Goal: Information Seeking & Learning: Learn about a topic

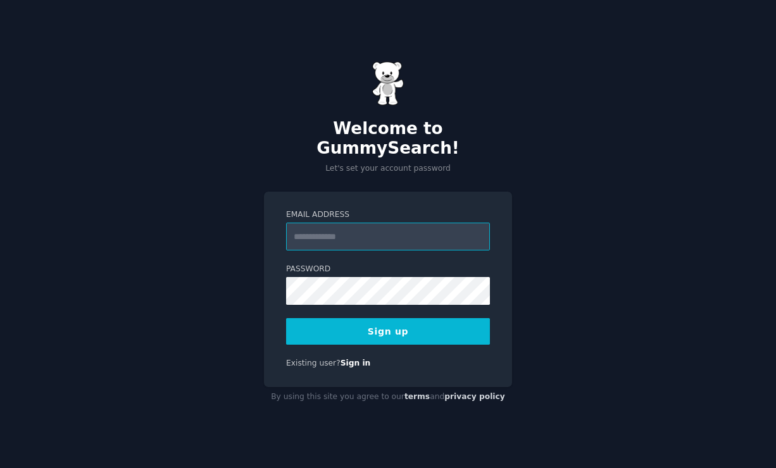
click at [361, 230] on input "Email Address" at bounding box center [388, 237] width 204 height 28
type input "**********"
click at [454, 318] on button "Sign up" at bounding box center [388, 331] width 204 height 27
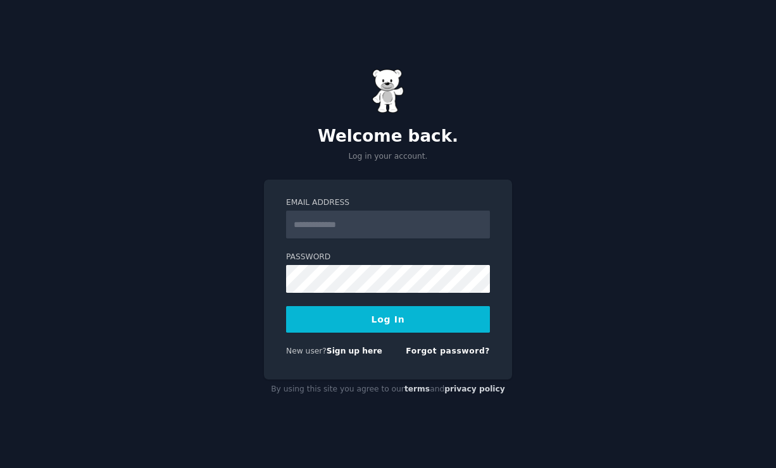
click at [349, 213] on input "Email Address" at bounding box center [388, 225] width 204 height 28
type input "**********"
click at [286, 306] on button "Log In" at bounding box center [388, 319] width 204 height 27
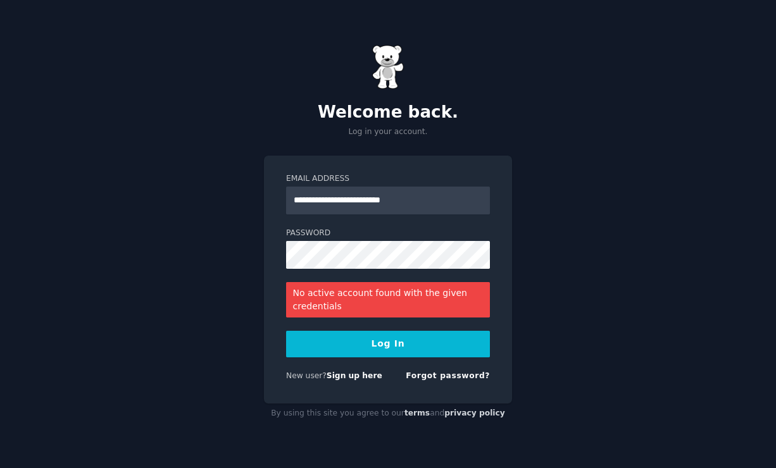
click at [435, 345] on button "Log In" at bounding box center [388, 344] width 204 height 27
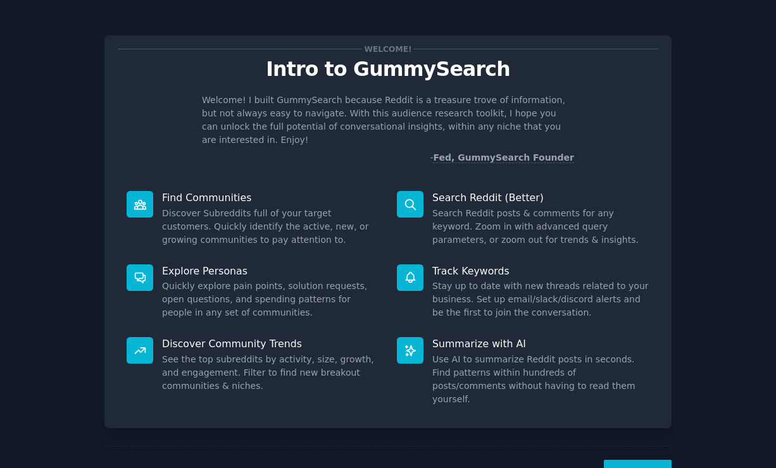
scroll to position [27, 0]
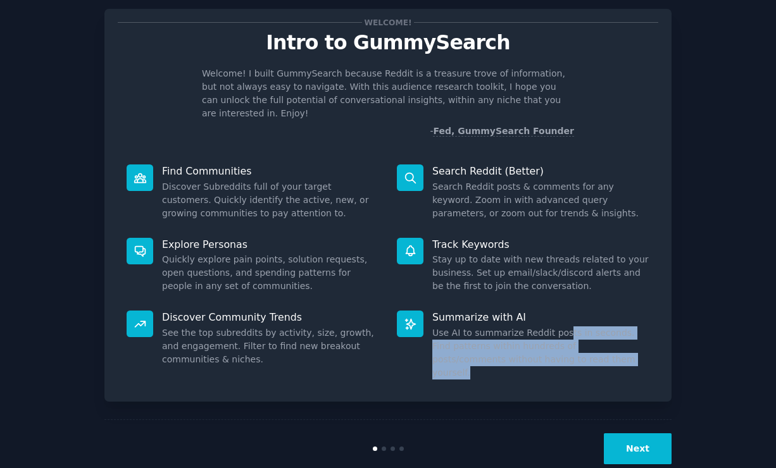
drag, startPoint x: 560, startPoint y: 358, endPoint x: 559, endPoint y: 334, distance: 24.1
click at [559, 327] on div "Summarize with AI Use AI to summarize Reddit posts in seconds. Find patterns wi…" at bounding box center [523, 345] width 270 height 87
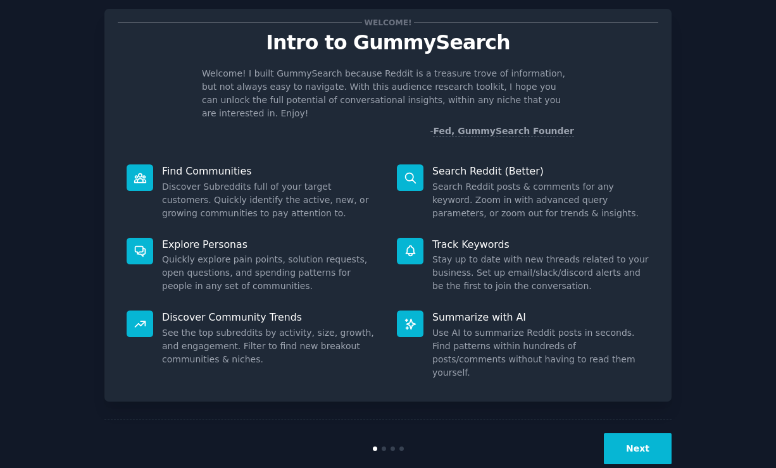
click at [571, 347] on dd "Use AI to summarize Reddit posts in seconds. Find patterns within hundreds of p…" at bounding box center [540, 352] width 217 height 53
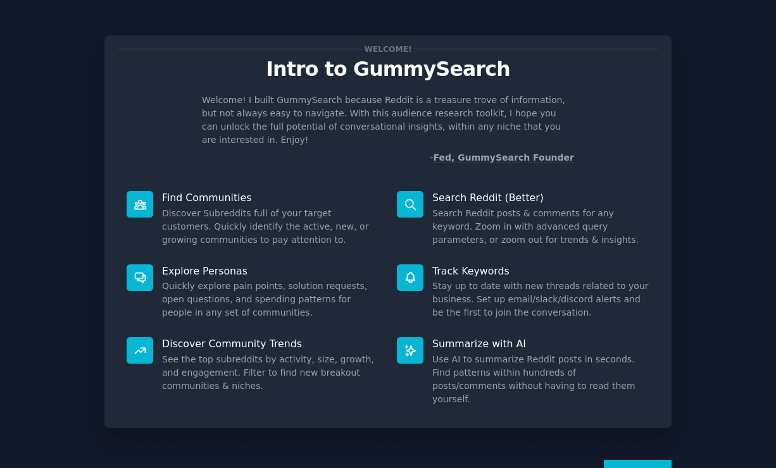
click at [642, 460] on button "Next" at bounding box center [638, 475] width 68 height 31
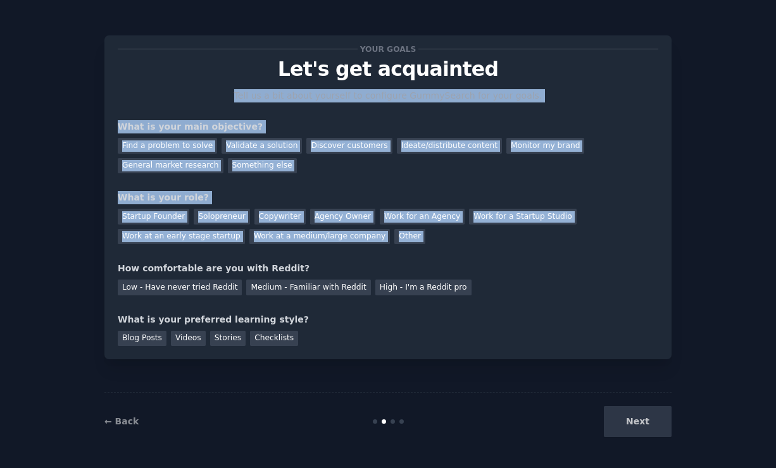
drag, startPoint x: 160, startPoint y: 111, endPoint x: 322, endPoint y: 246, distance: 210.3
click at [328, 249] on div "Your goals Let's get acquainted Tell us a bit about yourself to configure Gummy…" at bounding box center [388, 197] width 540 height 297
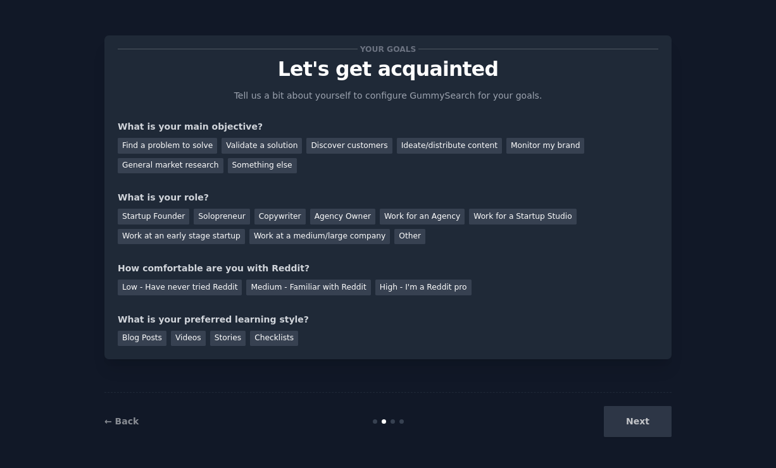
click at [499, 290] on div "Low - Have never tried Reddit Medium - Familiar with Reddit High - I'm a Reddit…" at bounding box center [388, 285] width 540 height 20
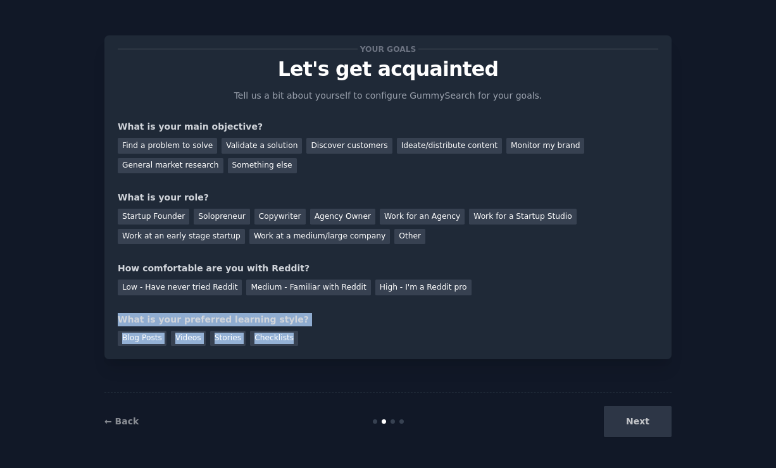
drag, startPoint x: 511, startPoint y: 290, endPoint x: 340, endPoint y: 373, distance: 189.9
click at [340, 373] on div "Your goals Let's get acquainted Tell us a bit about yourself to configure Gummy…" at bounding box center [387, 234] width 567 height 433
click at [350, 334] on div "Blog Posts Videos Stories Checklists" at bounding box center [388, 336] width 540 height 20
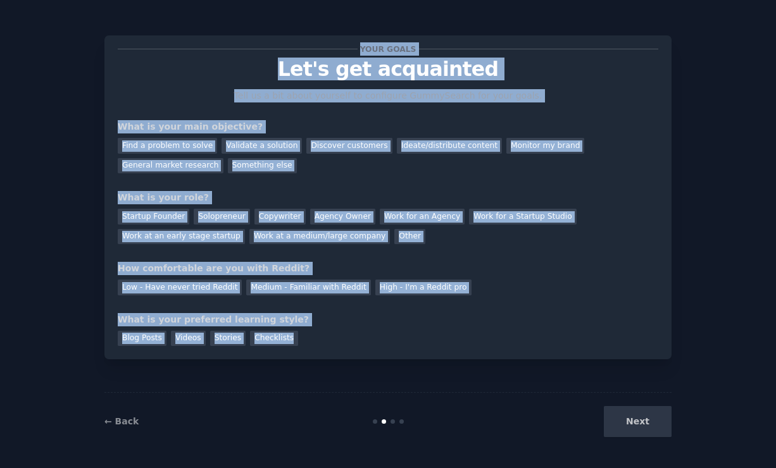
drag, startPoint x: 356, startPoint y: 352, endPoint x: 129, endPoint y: 46, distance: 381.8
click at [129, 46] on div "Your goals Let's get acquainted Tell us a bit about yourself to configure Gummy…" at bounding box center [387, 197] width 567 height 324
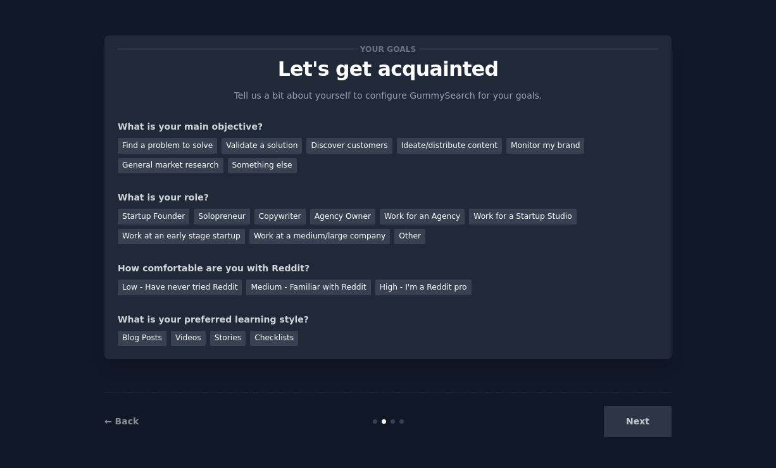
click at [171, 82] on div "Your goals Let's get acquainted Tell us a bit about yourself to configure Gummy…" at bounding box center [388, 197] width 540 height 297
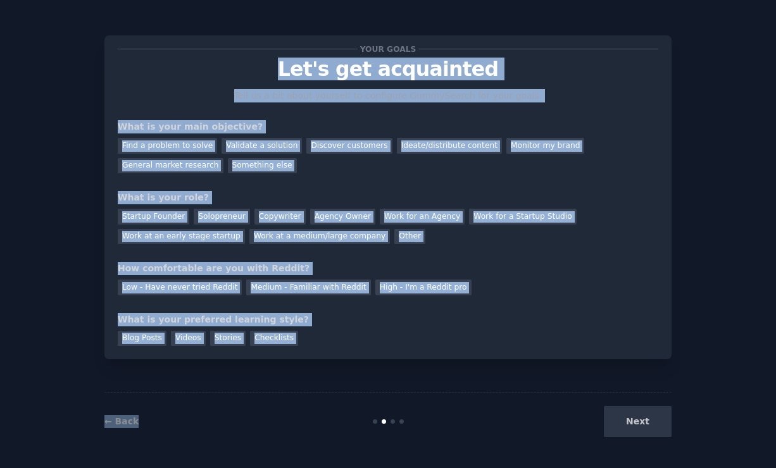
drag, startPoint x: 163, startPoint y: 70, endPoint x: 473, endPoint y: 442, distance: 484.2
click at [473, 442] on div "Your goals Let's get acquainted Tell us a bit about yourself to configure Gummy…" at bounding box center [387, 234] width 567 height 433
click at [435, 337] on div "Blog Posts Videos Stories Checklists" at bounding box center [388, 336] width 540 height 20
drag, startPoint x: 445, startPoint y: 364, endPoint x: 210, endPoint y: 29, distance: 409.4
click at [210, 29] on div "Your goals Let's get acquainted Tell us a bit about yourself to configure Gummy…" at bounding box center [387, 234] width 567 height 433
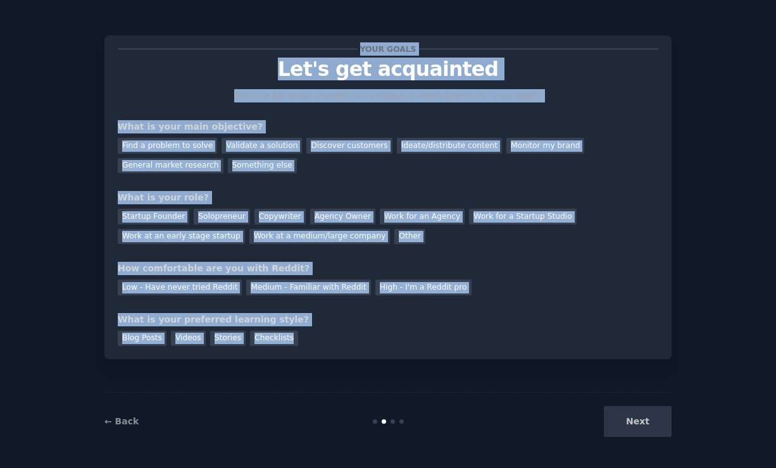
click at [233, 56] on div "Your goals Let's get acquainted Tell us a bit about yourself to configure Gummy…" at bounding box center [388, 197] width 540 height 297
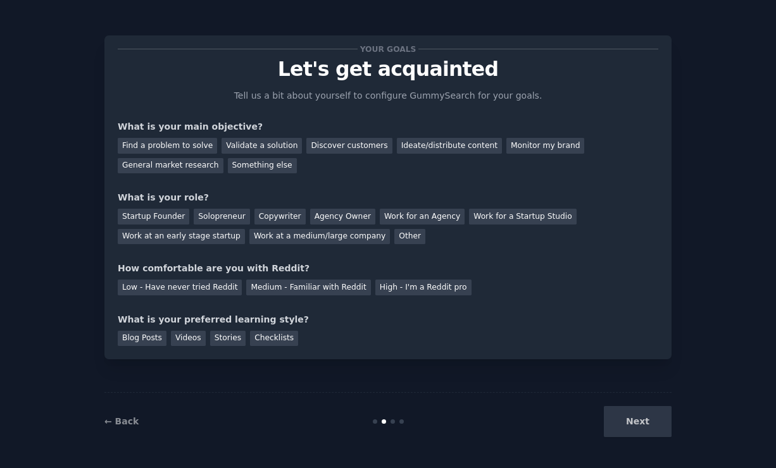
click at [648, 423] on div "Next" at bounding box center [576, 421] width 189 height 31
click at [645, 437] on div "← Back Next" at bounding box center [387, 421] width 567 height 58
click at [640, 417] on div "Next" at bounding box center [576, 421] width 189 height 31
click at [180, 140] on div "Find a problem to solve" at bounding box center [167, 146] width 99 height 16
click at [212, 215] on div "Solopreneur" at bounding box center [222, 217] width 56 height 16
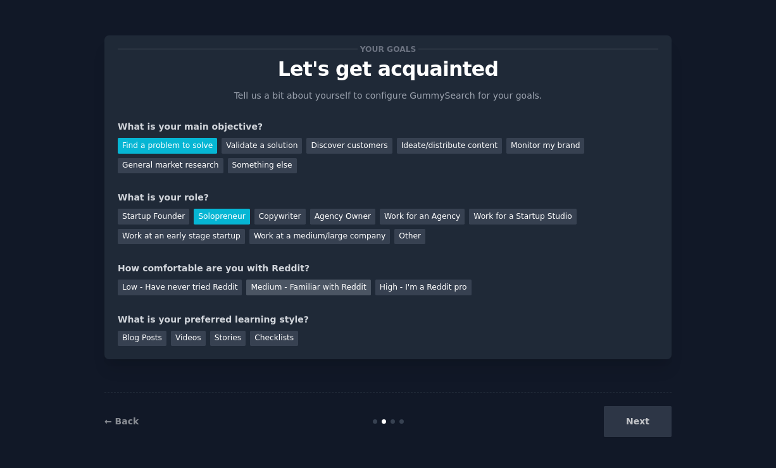
click at [263, 283] on div "Medium - Familiar with Reddit" at bounding box center [308, 288] width 124 height 16
click at [190, 339] on div "Videos" at bounding box center [188, 339] width 35 height 16
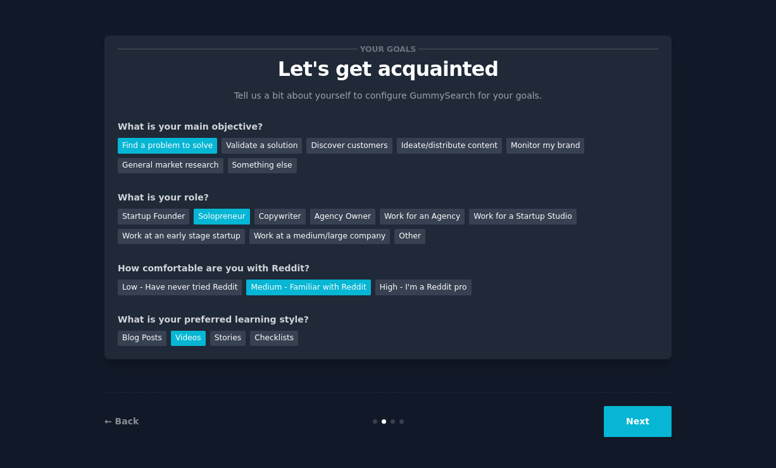
click at [206, 338] on div "Blog Posts Videos Stories Checklists" at bounding box center [388, 336] width 540 height 20
click at [236, 333] on div "Stories" at bounding box center [227, 339] width 35 height 16
click at [296, 335] on div "Blog Posts Videos Stories Checklists" at bounding box center [388, 336] width 540 height 20
click at [196, 334] on div "Videos" at bounding box center [188, 339] width 35 height 16
click at [623, 413] on button "Next" at bounding box center [638, 421] width 68 height 31
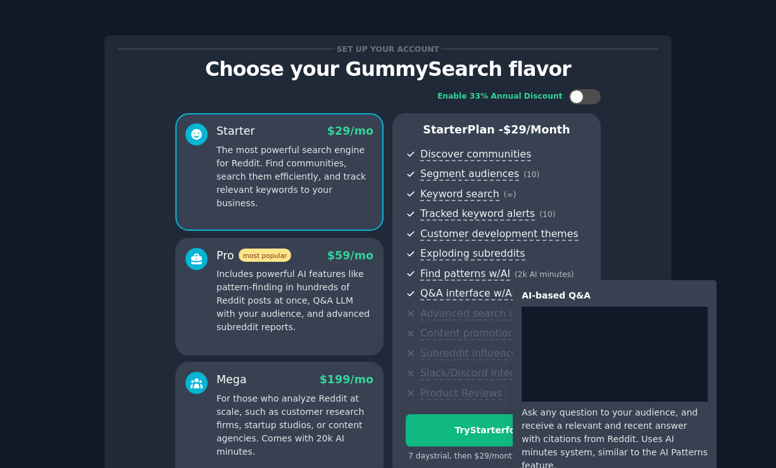
scroll to position [132, 0]
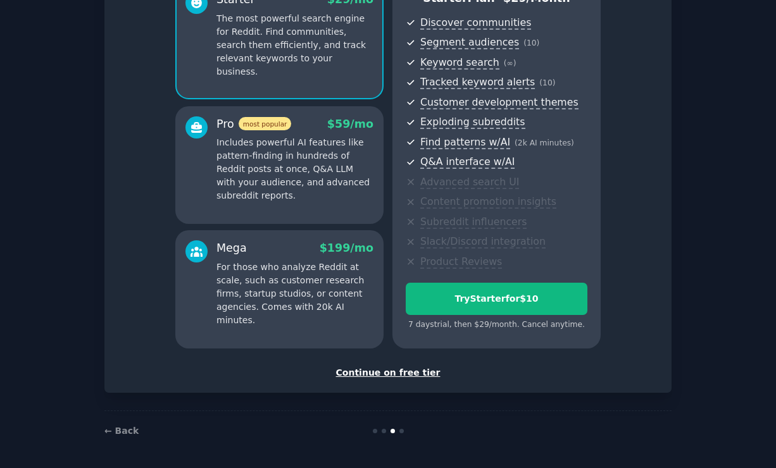
click at [394, 429] on div at bounding box center [388, 431] width 189 height 4
click at [404, 429] on div at bounding box center [388, 431] width 189 height 4
click at [400, 371] on div "Continue on free tier" at bounding box center [388, 372] width 540 height 13
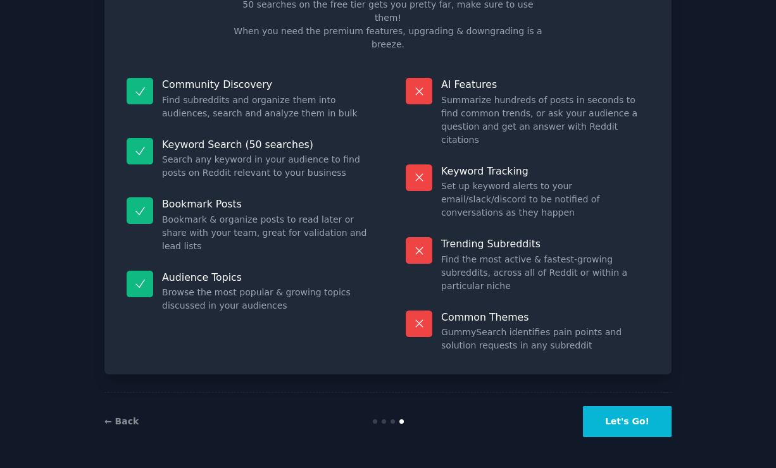
scroll to position [25, 0]
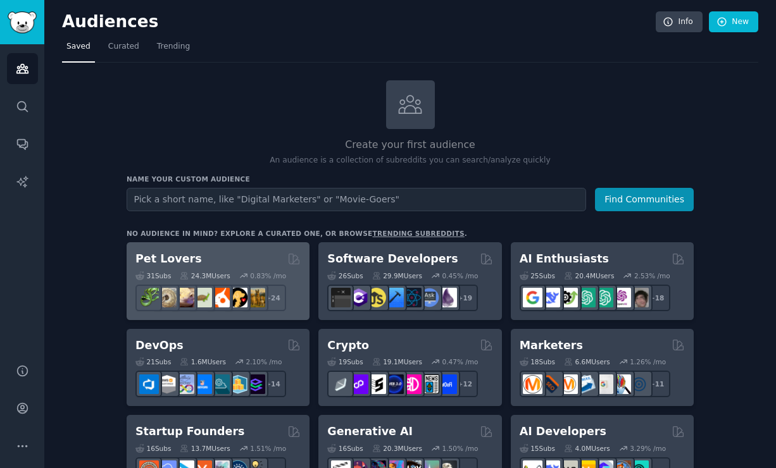
click at [226, 256] on div "Pet Lovers Curated by GummySearch" at bounding box center [217, 259] width 165 height 16
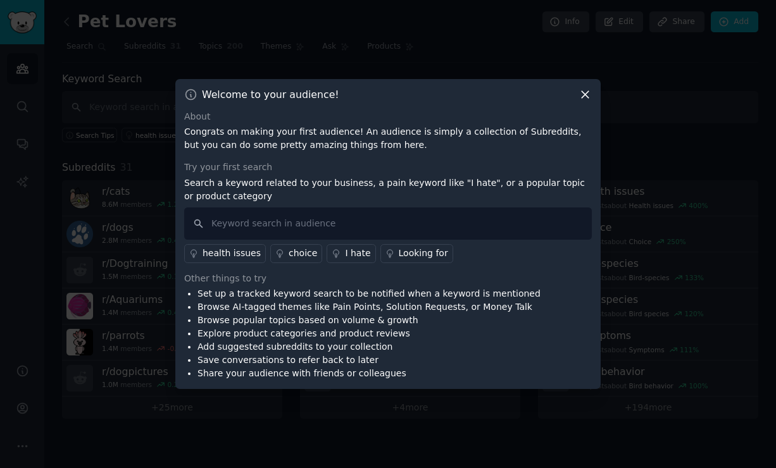
click at [588, 89] on icon at bounding box center [584, 94] width 13 height 13
click at [585, 95] on icon at bounding box center [584, 94] width 7 height 7
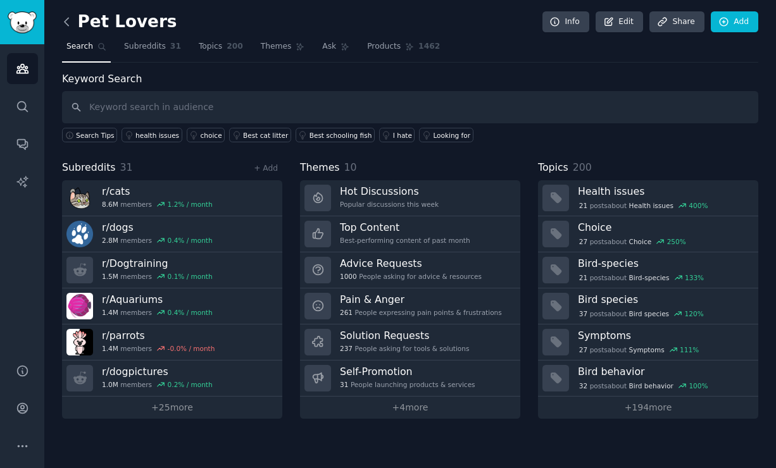
click at [62, 21] on icon at bounding box center [66, 21] width 13 height 13
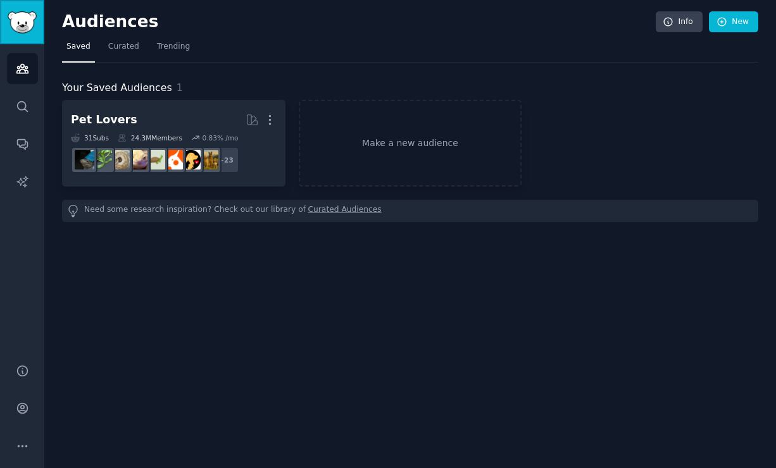
click at [23, 20] on img "Sidebar" at bounding box center [22, 22] width 29 height 22
click at [111, 60] on link "Curated" at bounding box center [124, 50] width 40 height 26
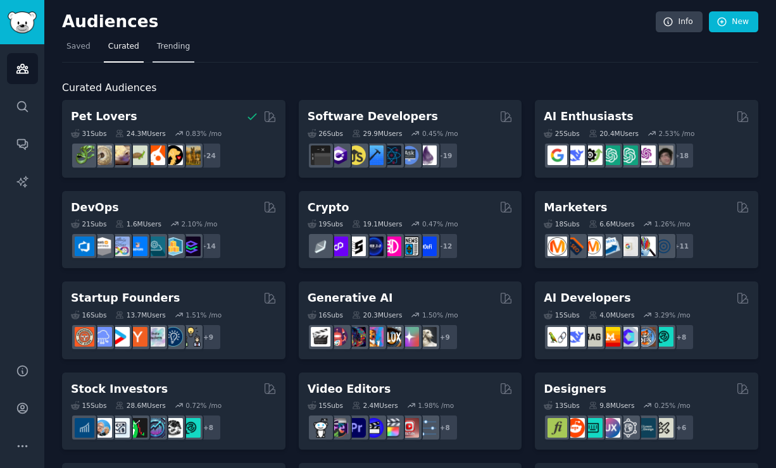
click at [161, 53] on link "Trending" at bounding box center [173, 50] width 42 height 26
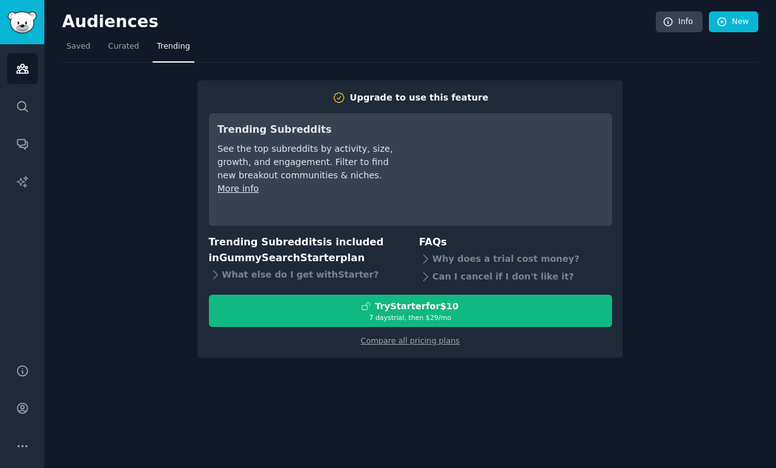
click at [73, 36] on div "Audiences Info New" at bounding box center [410, 24] width 696 height 26
click at [93, 42] on link "Saved" at bounding box center [78, 50] width 33 height 26
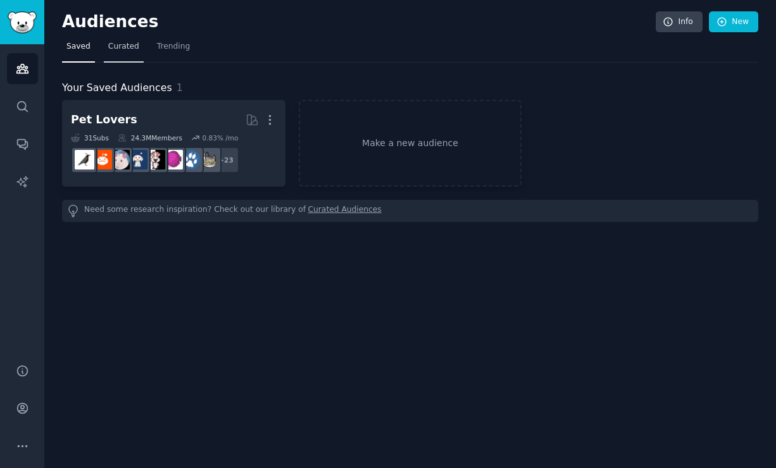
click at [111, 44] on span "Curated" at bounding box center [123, 46] width 31 height 11
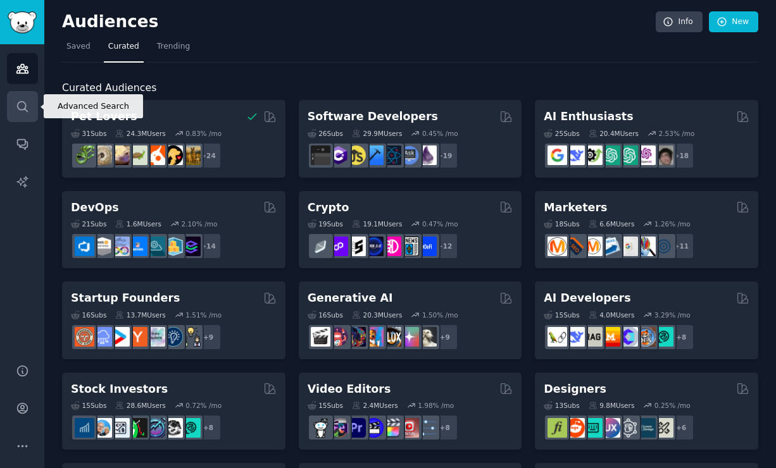
click at [25, 100] on icon "Sidebar" at bounding box center [22, 106] width 13 height 13
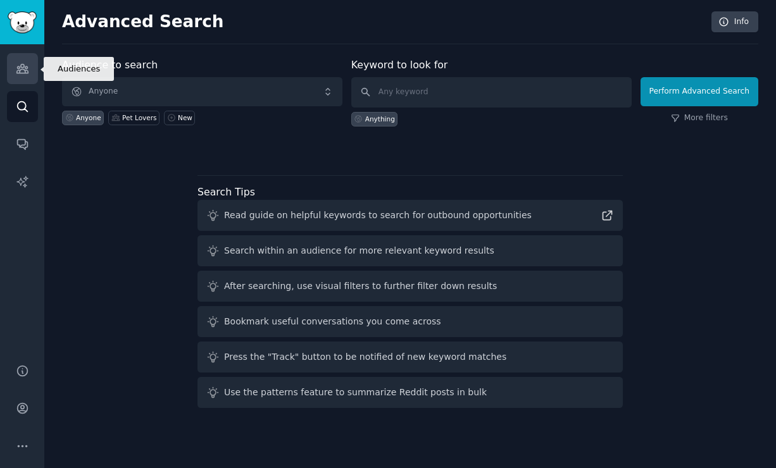
click at [29, 72] on link "Audiences" at bounding box center [22, 68] width 31 height 31
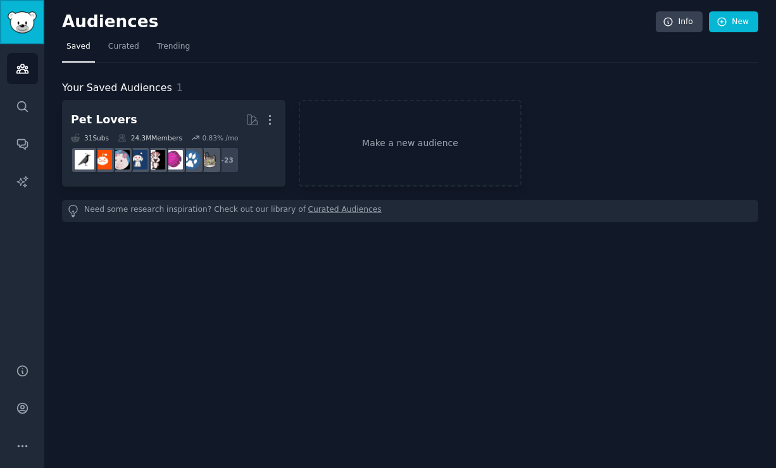
click at [26, 16] on img "Sidebar" at bounding box center [22, 22] width 29 height 22
click at [128, 50] on span "Curated" at bounding box center [123, 46] width 31 height 11
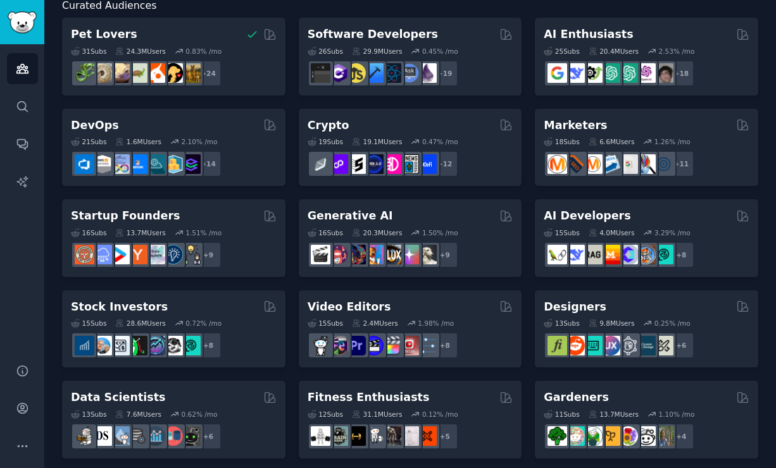
scroll to position [85, 0]
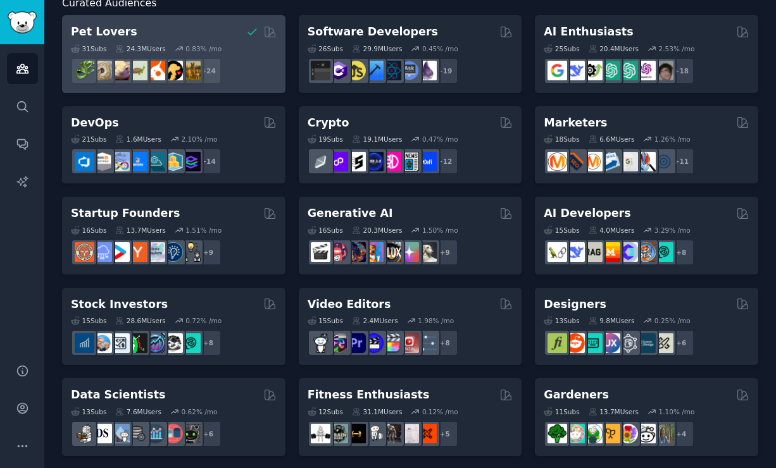
click at [189, 42] on div "31 Sub s 24.3M Users 0.83 % /mo + 24" at bounding box center [174, 62] width 206 height 44
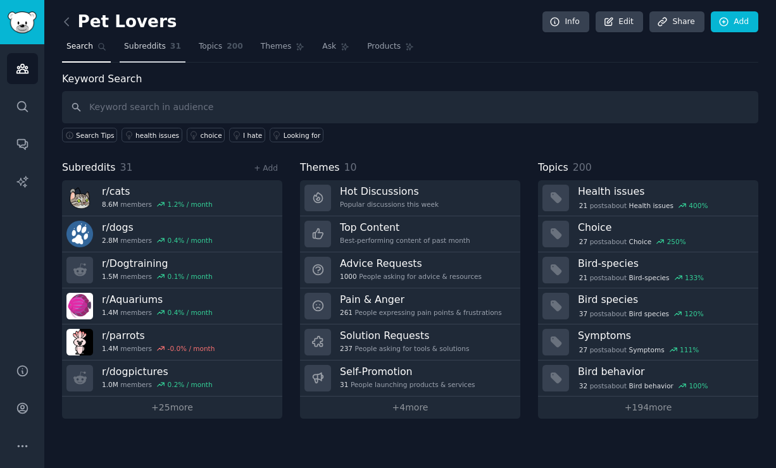
click at [154, 51] on span "Subreddits" at bounding box center [145, 46] width 42 height 11
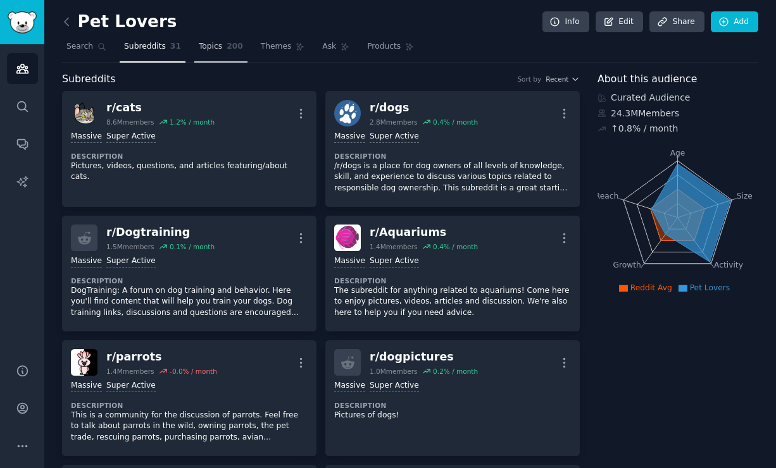
click at [208, 56] on link "Topics 200" at bounding box center [220, 50] width 53 height 26
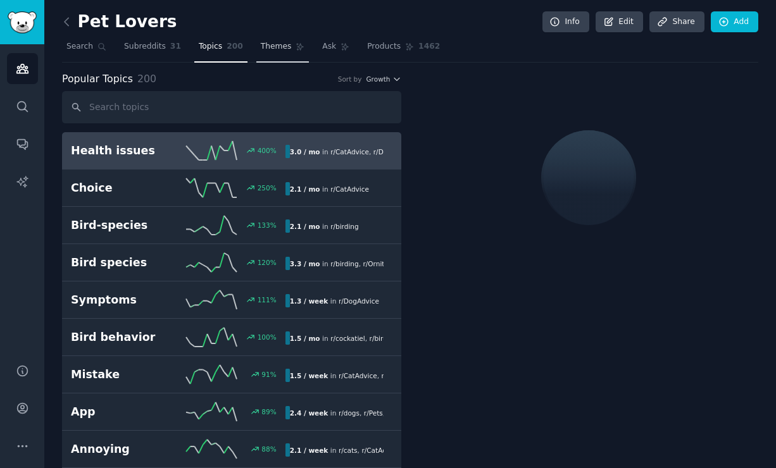
click at [277, 46] on span "Themes" at bounding box center [276, 46] width 31 height 11
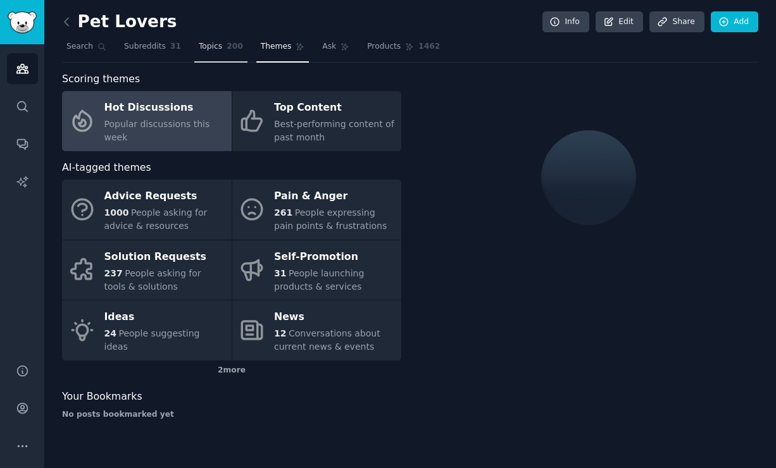
click at [223, 40] on link "Topics 200" at bounding box center [220, 50] width 53 height 26
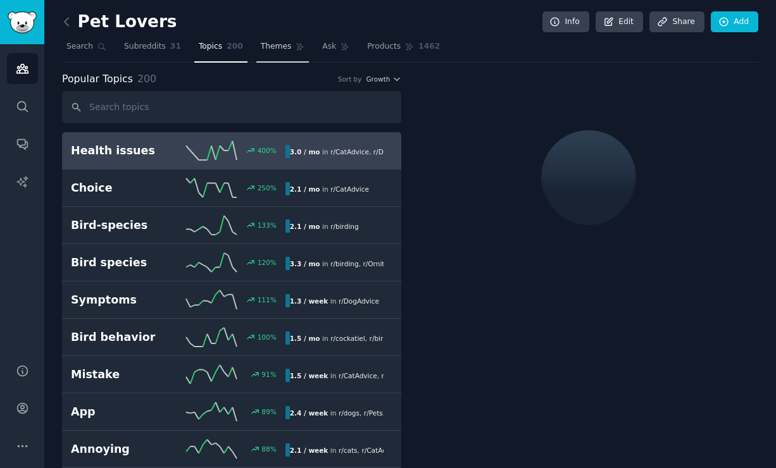
click at [273, 46] on span "Themes" at bounding box center [276, 46] width 31 height 11
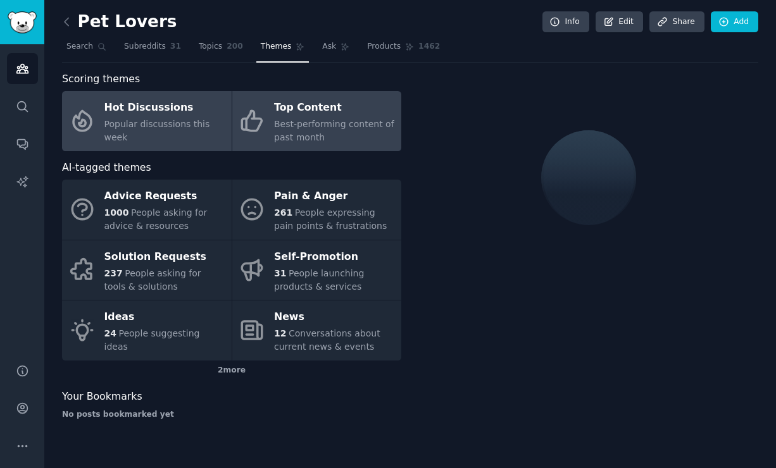
click at [286, 112] on div "Top Content" at bounding box center [334, 108] width 121 height 20
click at [143, 113] on div "Hot Discussions" at bounding box center [164, 108] width 121 height 20
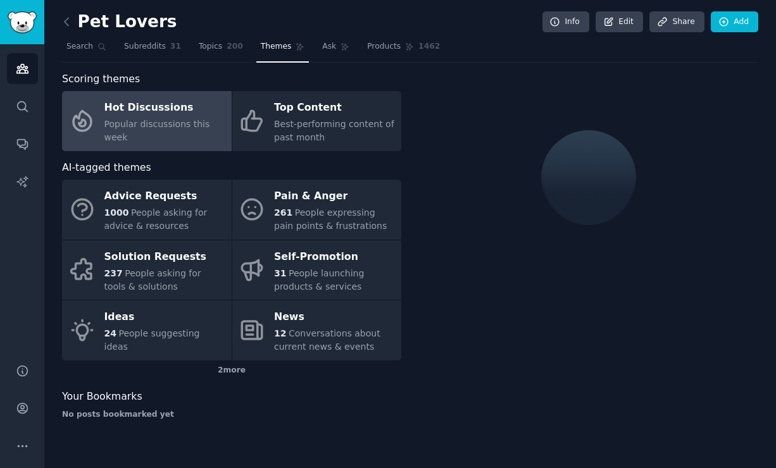
click at [143, 113] on div "Hot Discussions" at bounding box center [164, 108] width 121 height 20
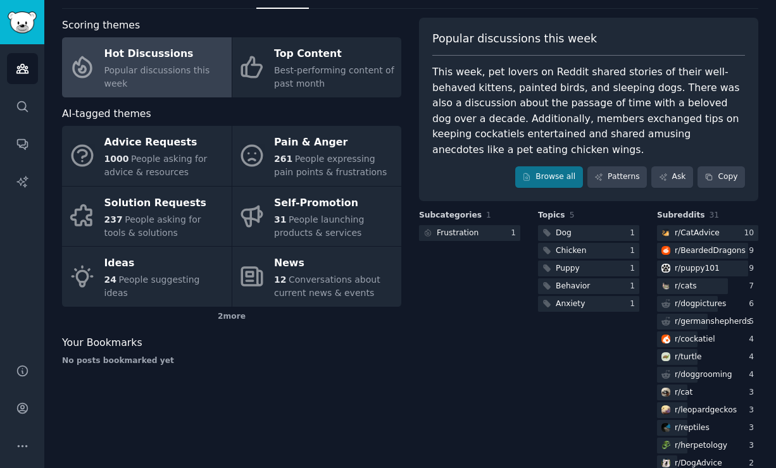
scroll to position [58, 0]
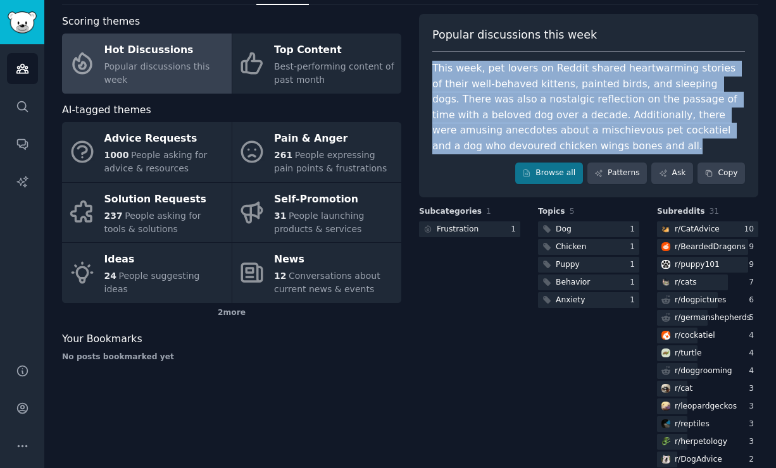
drag, startPoint x: 431, startPoint y: 71, endPoint x: 685, endPoint y: 144, distance: 264.7
click at [686, 145] on div "This week, pet lovers on Reddit shared heartwarming stories of their well-behav…" at bounding box center [588, 107] width 313 height 93
click at [685, 144] on div "This week, pet lovers on Reddit shared heartwarming stories of their well-behav…" at bounding box center [588, 107] width 313 height 93
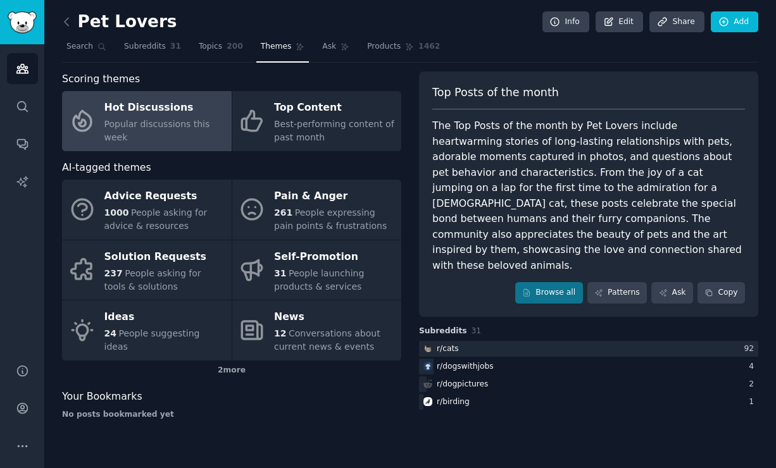
scroll to position [0, 0]
click at [70, 24] on icon at bounding box center [66, 21] width 13 height 13
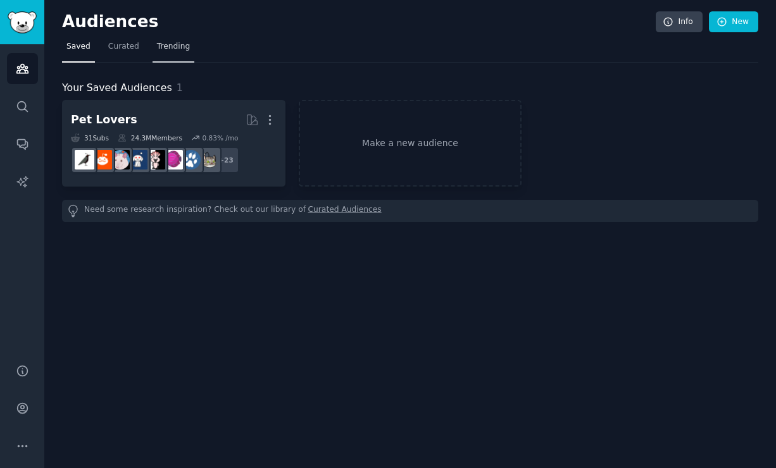
click at [158, 50] on span "Trending" at bounding box center [173, 46] width 33 height 11
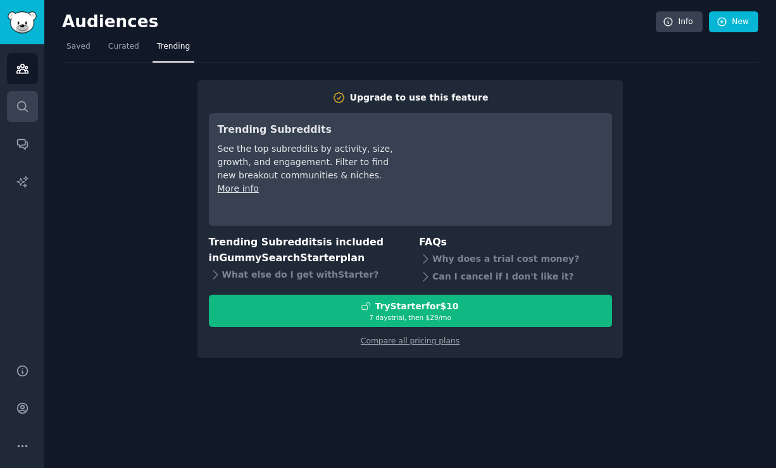
click at [20, 115] on link "Search" at bounding box center [22, 106] width 31 height 31
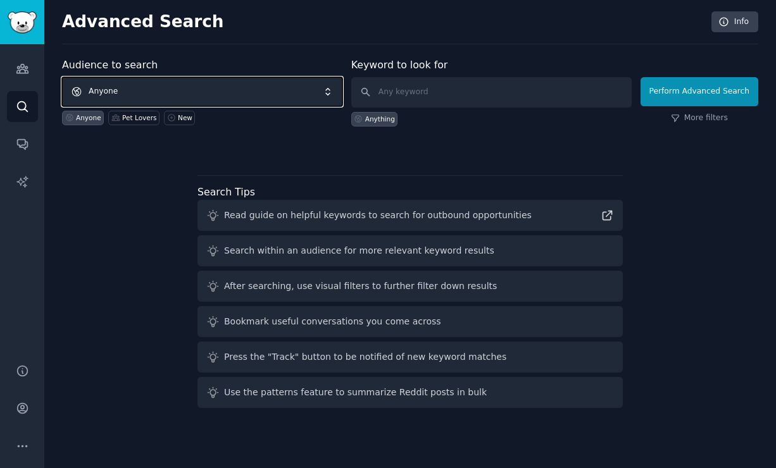
click at [175, 89] on span "Anyone" at bounding box center [202, 91] width 280 height 29
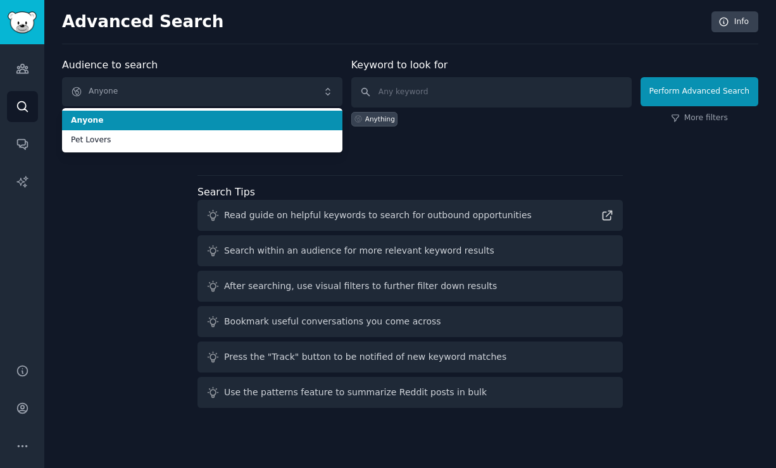
click at [177, 120] on span "Anyone" at bounding box center [202, 120] width 263 height 11
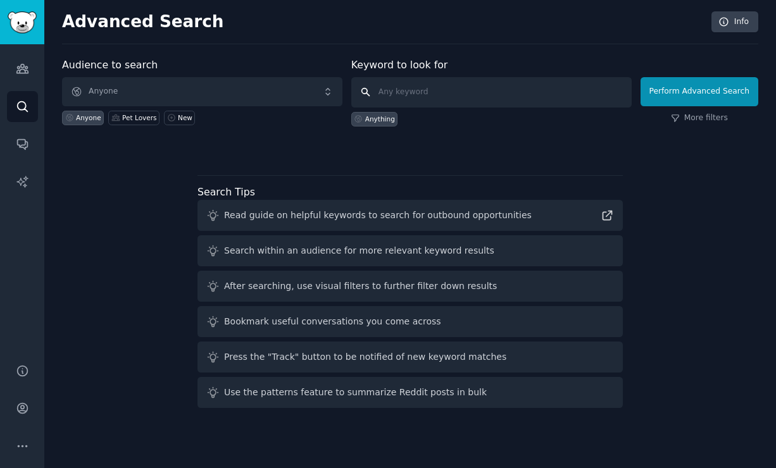
click at [404, 92] on input "text" at bounding box center [491, 92] width 280 height 30
type input "travel products"
click button "Perform Advanced Search" at bounding box center [699, 91] width 118 height 29
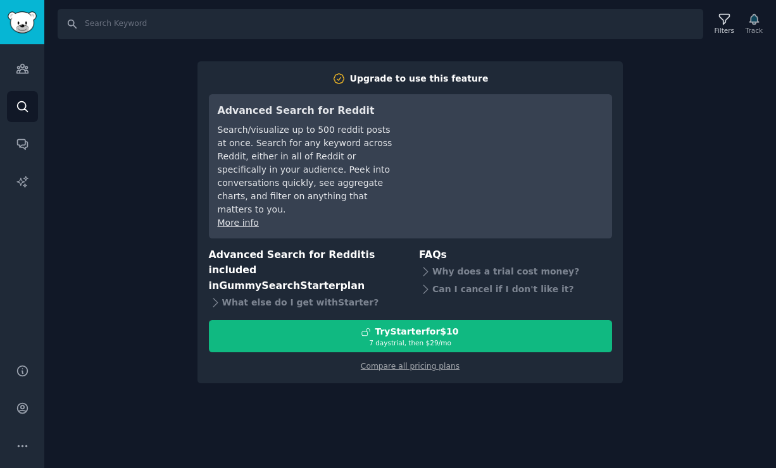
click at [702, 96] on div "Search Filters Track Upgrade to use this feature Advanced Search for Reddit Sea…" at bounding box center [409, 234] width 731 height 468
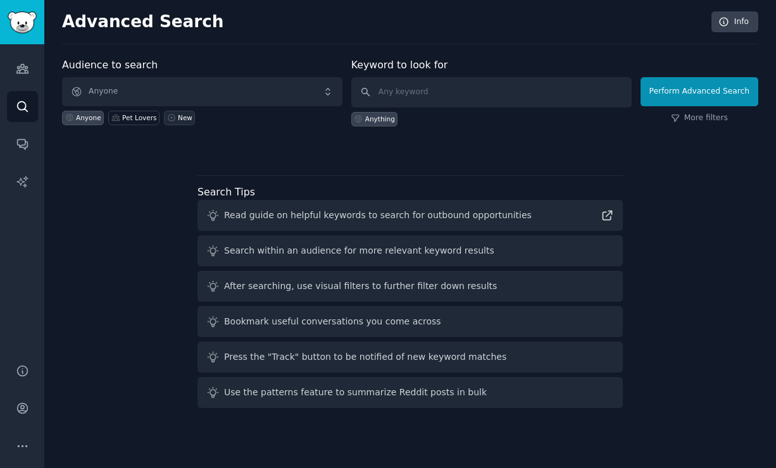
click at [178, 116] on div "New" at bounding box center [185, 117] width 15 height 9
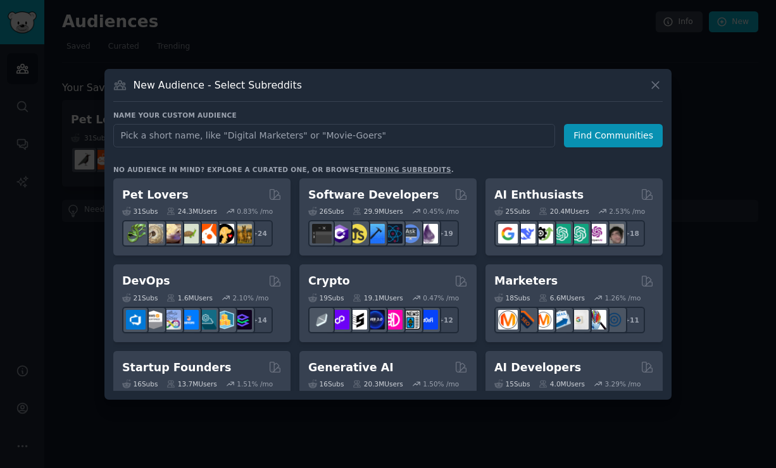
click at [90, 129] on div at bounding box center [388, 234] width 776 height 468
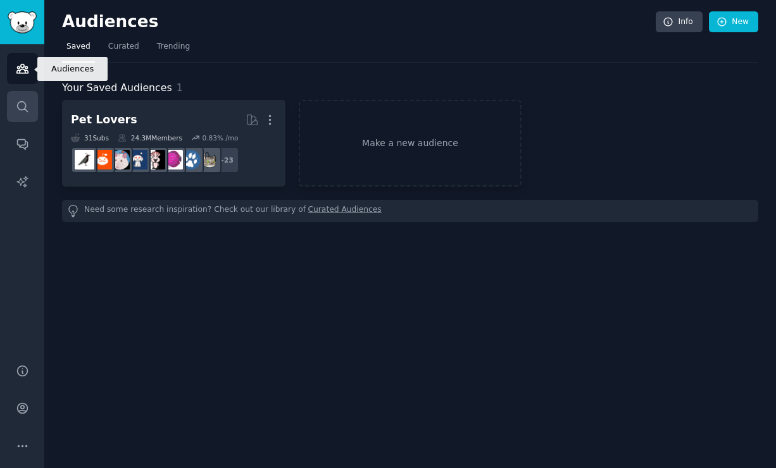
click at [20, 108] on icon "Sidebar" at bounding box center [22, 106] width 13 height 13
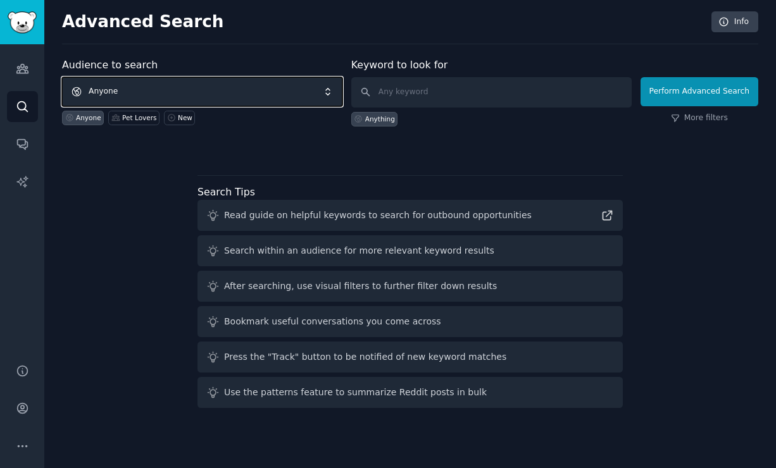
click at [115, 78] on span "Anyone" at bounding box center [202, 91] width 280 height 29
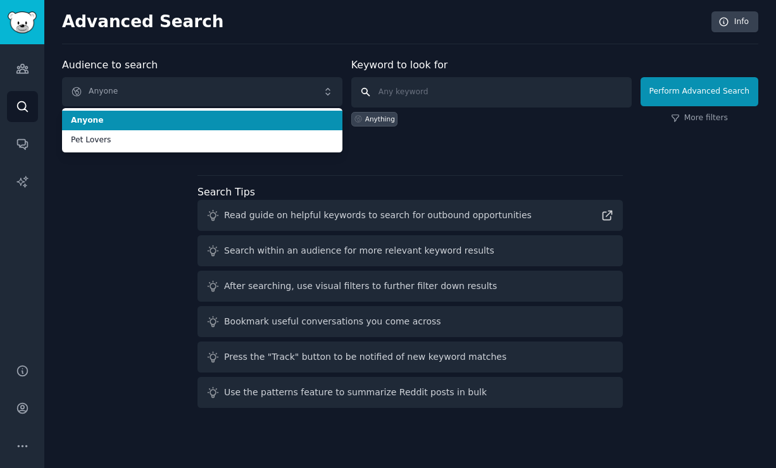
click at [405, 80] on input "text" at bounding box center [491, 92] width 280 height 30
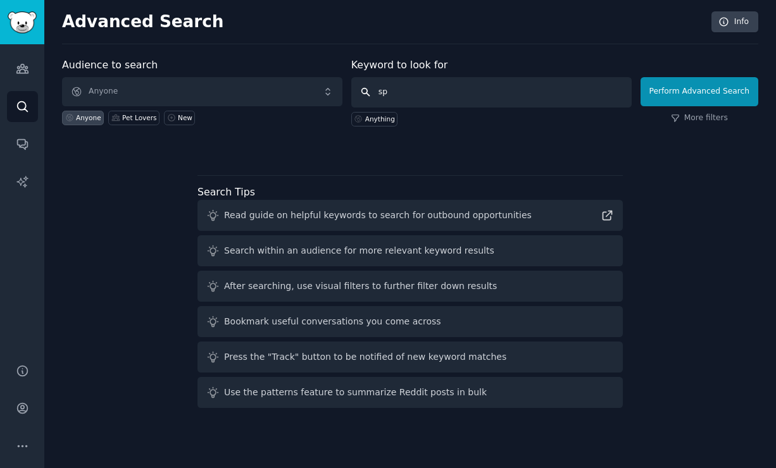
type input "s"
type input "youth sports"
click button "Perform Advanced Search" at bounding box center [699, 91] width 118 height 29
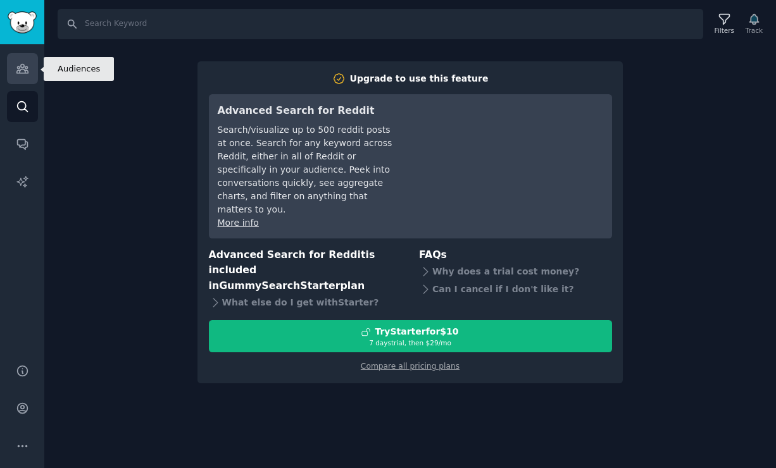
click at [28, 61] on link "Audiences" at bounding box center [22, 68] width 31 height 31
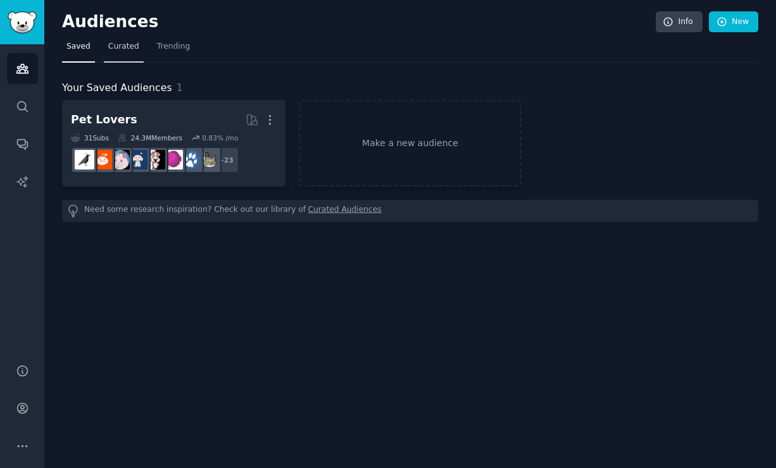
click at [135, 42] on span "Curated" at bounding box center [123, 46] width 31 height 11
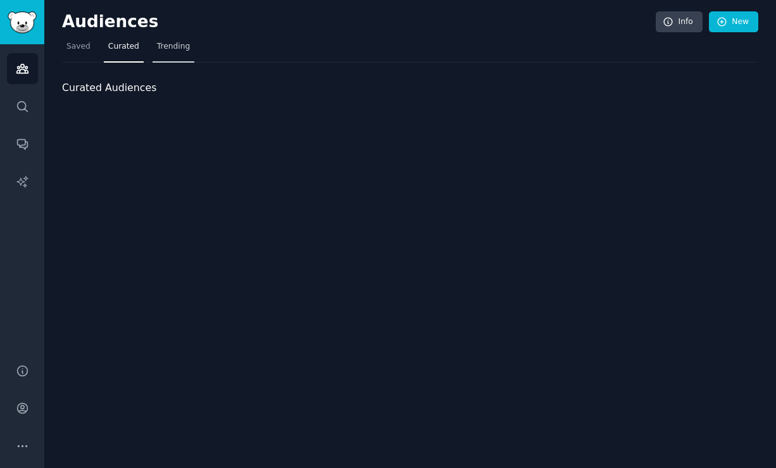
click at [167, 42] on span "Trending" at bounding box center [173, 46] width 33 height 11
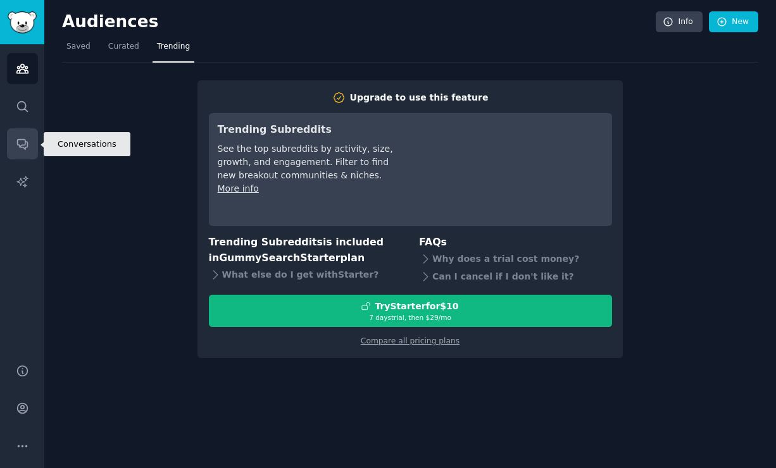
click at [22, 137] on link "Conversations" at bounding box center [22, 143] width 31 height 31
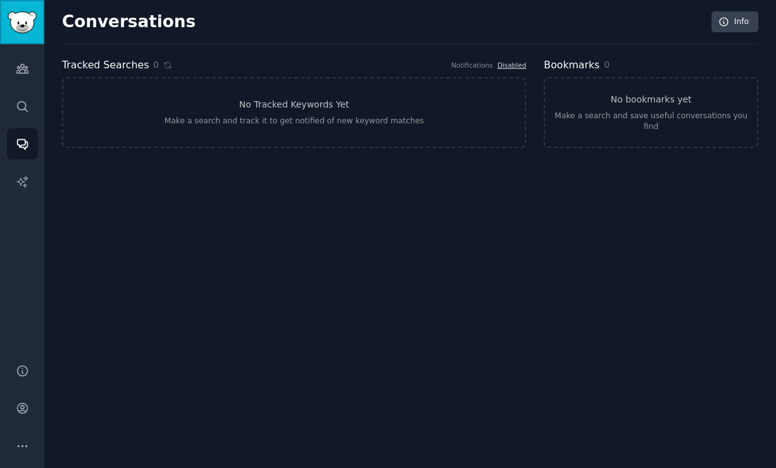
click at [7, 15] on link "Sidebar" at bounding box center [22, 22] width 44 height 44
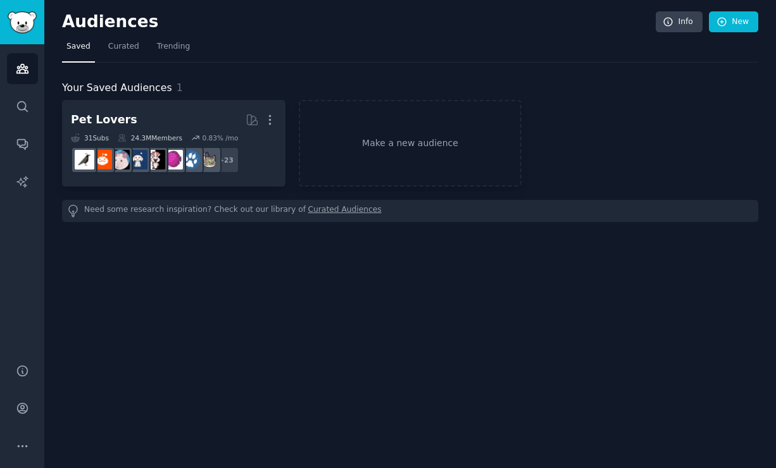
click at [8, 18] on img "Sidebar" at bounding box center [22, 22] width 29 height 22
click at [21, 25] on img "Sidebar" at bounding box center [22, 22] width 29 height 22
click at [22, 121] on link "Search" at bounding box center [22, 106] width 31 height 31
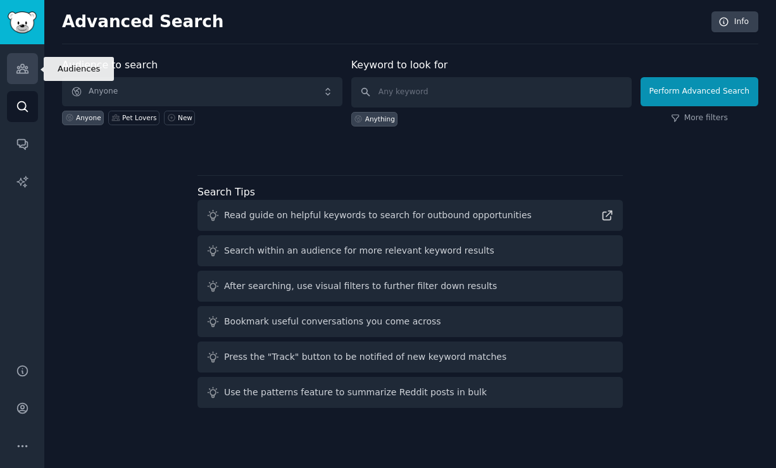
click at [19, 83] on link "Audiences" at bounding box center [22, 68] width 31 height 31
